Goal: Transaction & Acquisition: Purchase product/service

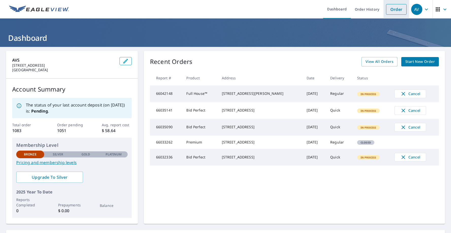
click at [394, 11] on link "Order" at bounding box center [396, 9] width 21 height 11
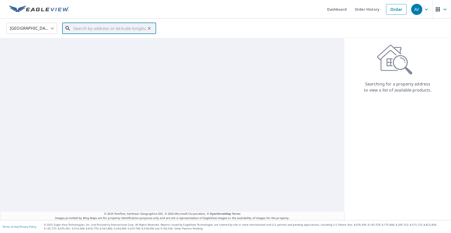
click at [108, 28] on input "text" at bounding box center [109, 28] width 72 height 14
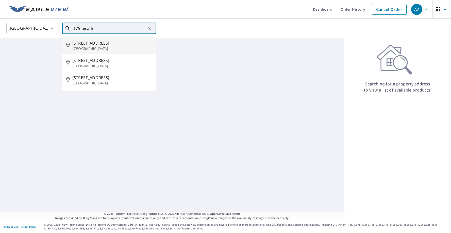
click at [111, 49] on p "[GEOGRAPHIC_DATA]" at bounding box center [112, 48] width 80 height 5
type input "[STREET_ADDRESS][PERSON_NAME]"
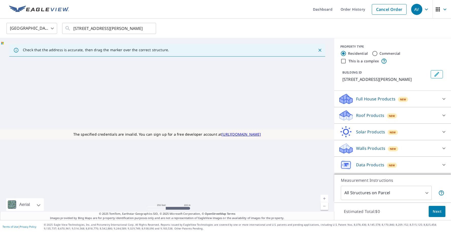
click at [365, 165] on p "Data Products" at bounding box center [370, 165] width 28 height 6
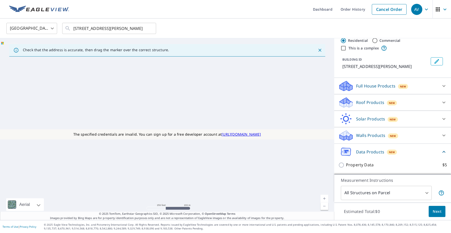
click at [360, 164] on p "Property Data" at bounding box center [360, 165] width 28 height 6
click at [346, 164] on input "Property Data $5" at bounding box center [342, 165] width 8 height 6
checkbox input "true"
type input "5"
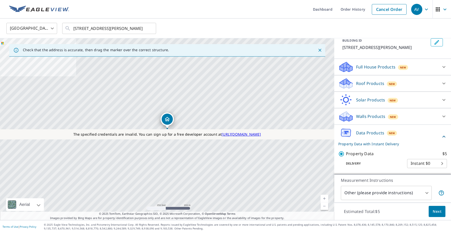
click at [438, 210] on span "Next" at bounding box center [437, 212] width 9 height 6
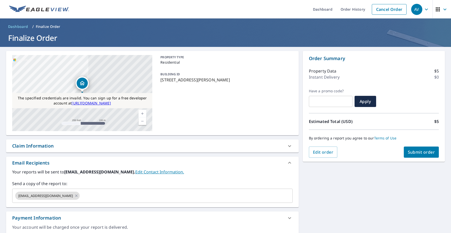
scroll to position [19, 0]
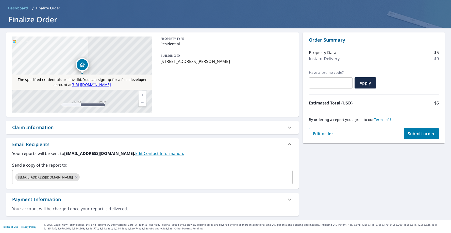
click at [413, 134] on span "Submit order" at bounding box center [421, 134] width 27 height 6
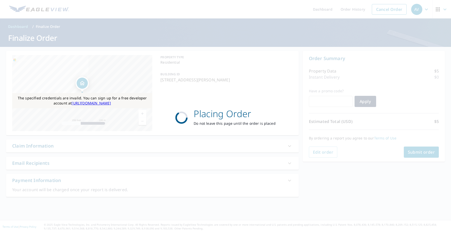
scroll to position [0, 0]
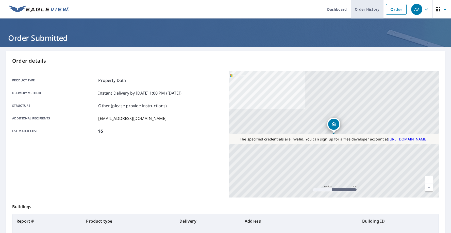
click at [371, 10] on link "Order History" at bounding box center [367, 9] width 33 height 19
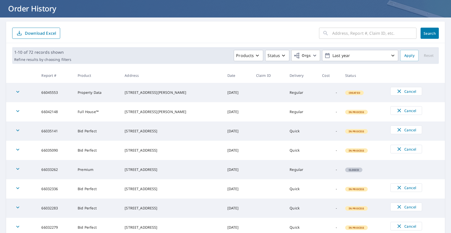
scroll to position [38, 0]
